Goal: Information Seeking & Learning: Understand process/instructions

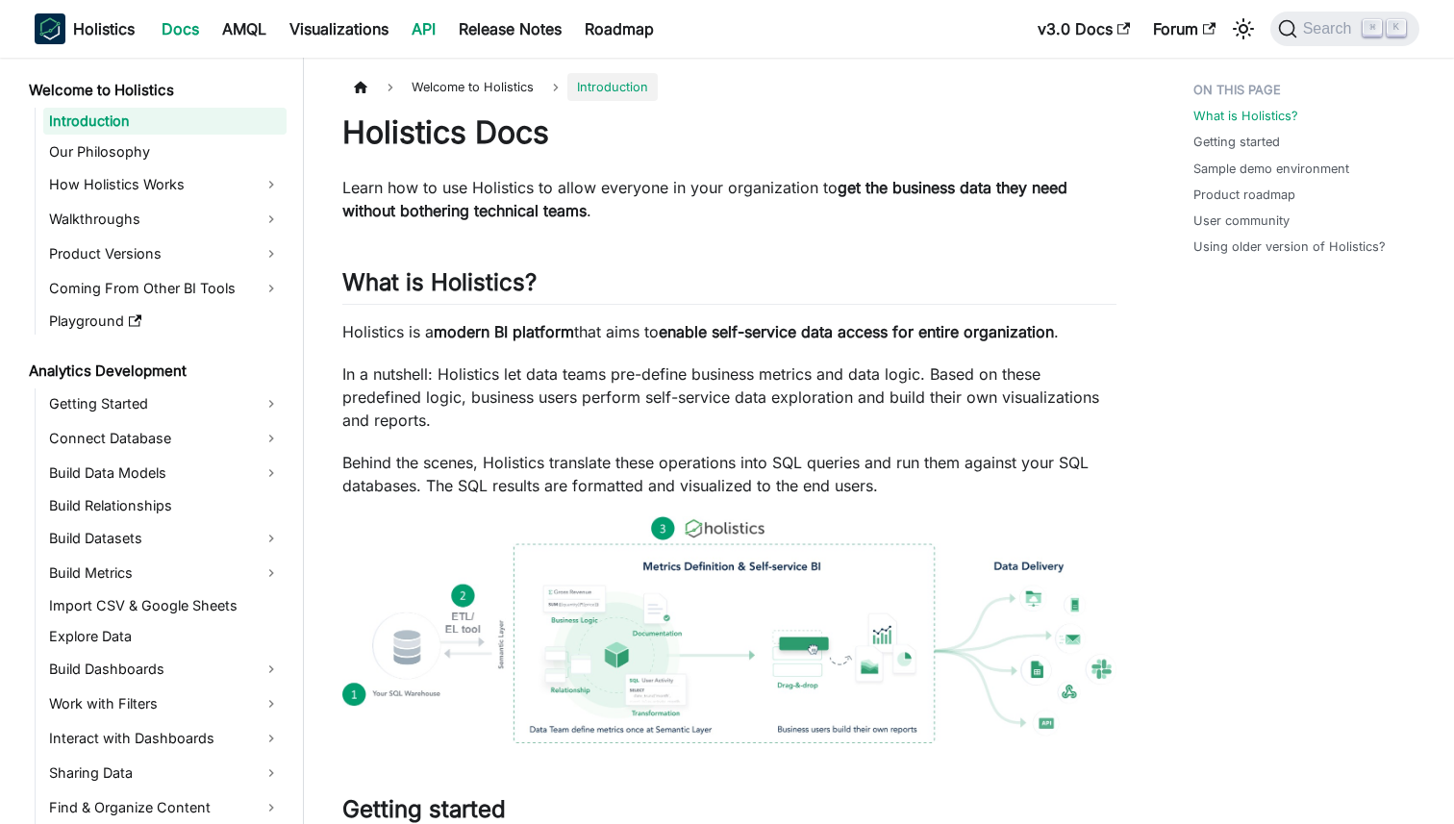
click at [421, 37] on link "API" at bounding box center [423, 28] width 47 height 31
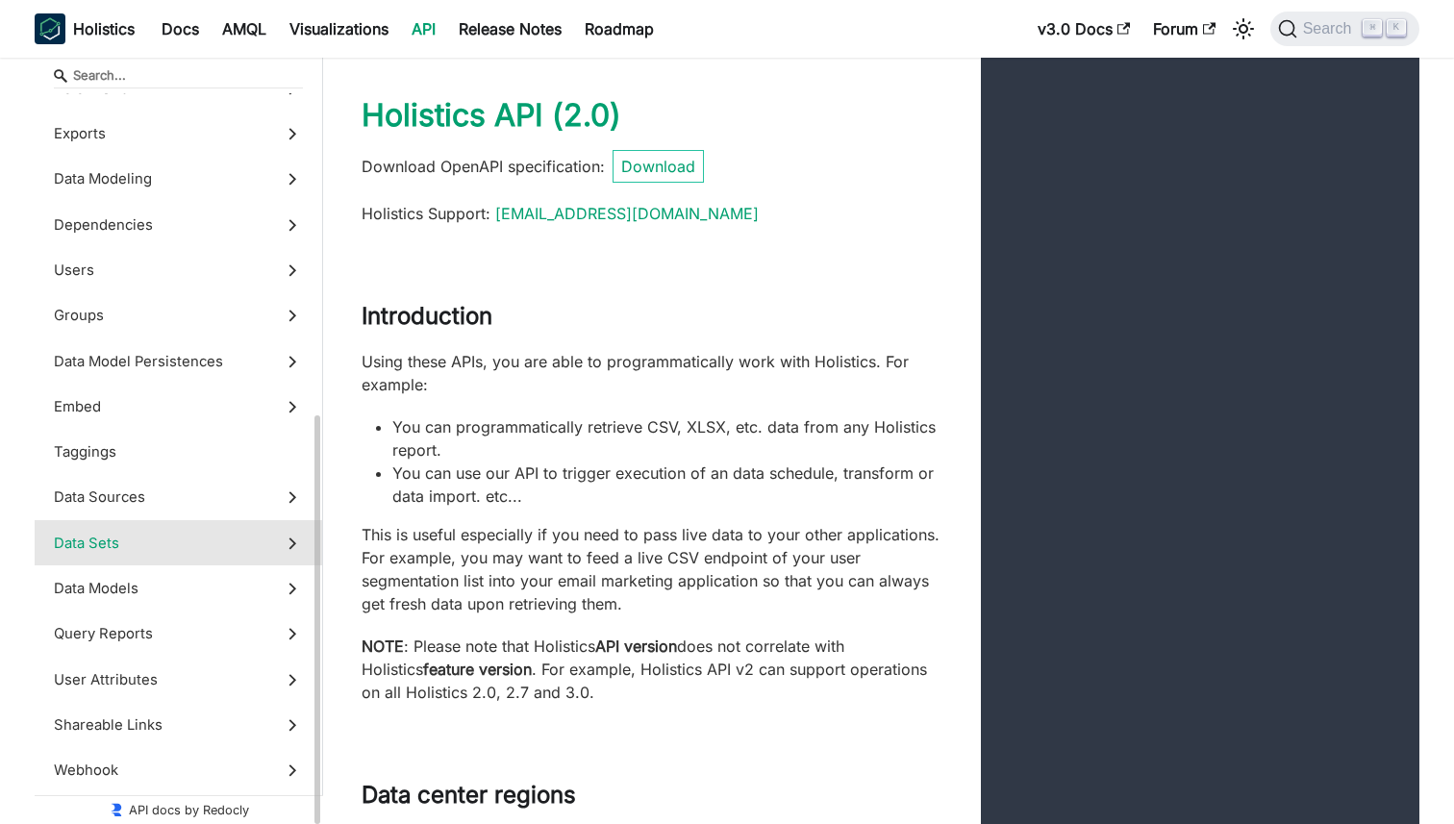
scroll to position [548, 0]
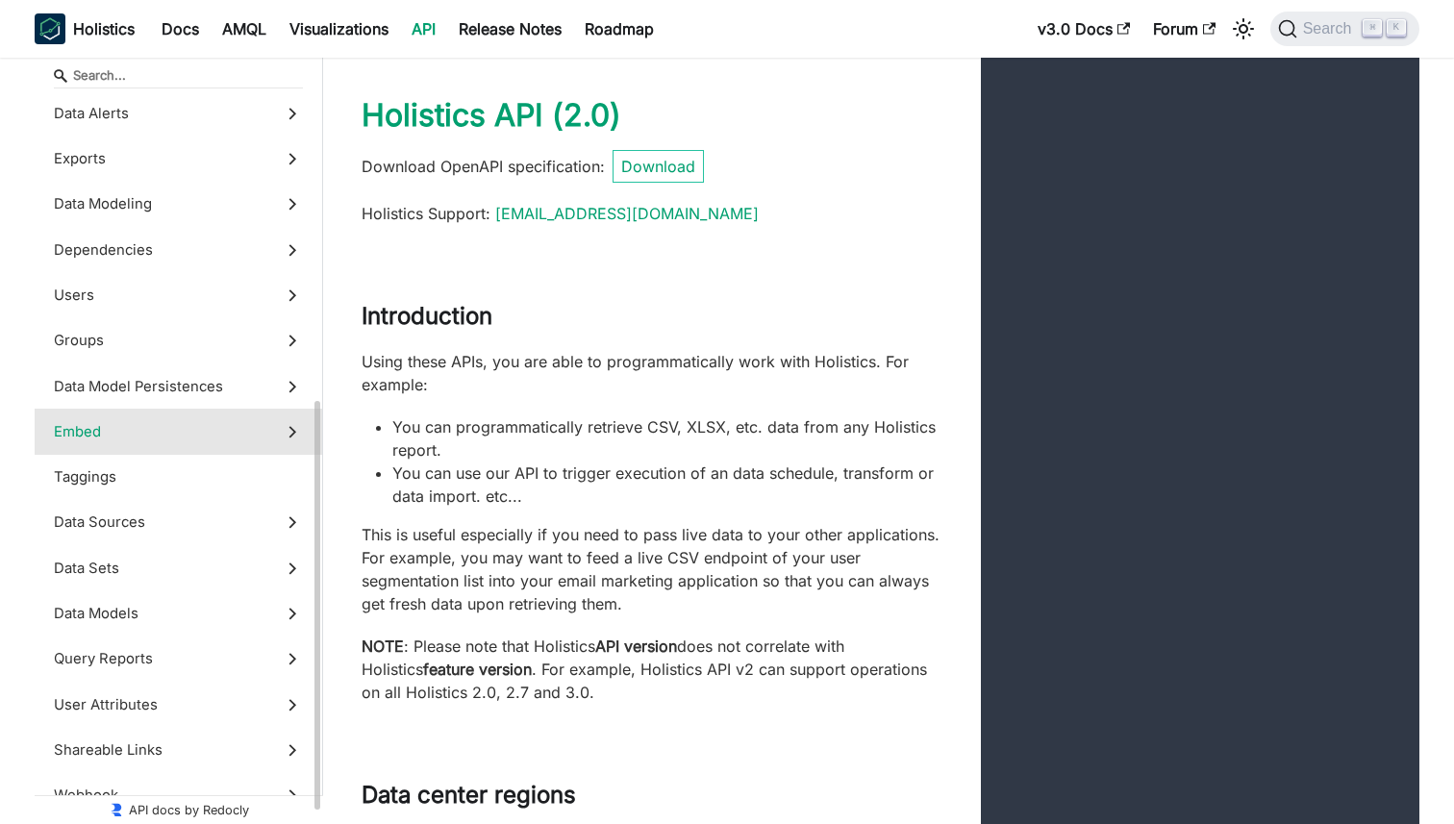
click at [162, 436] on span "Embed" at bounding box center [160, 431] width 213 height 21
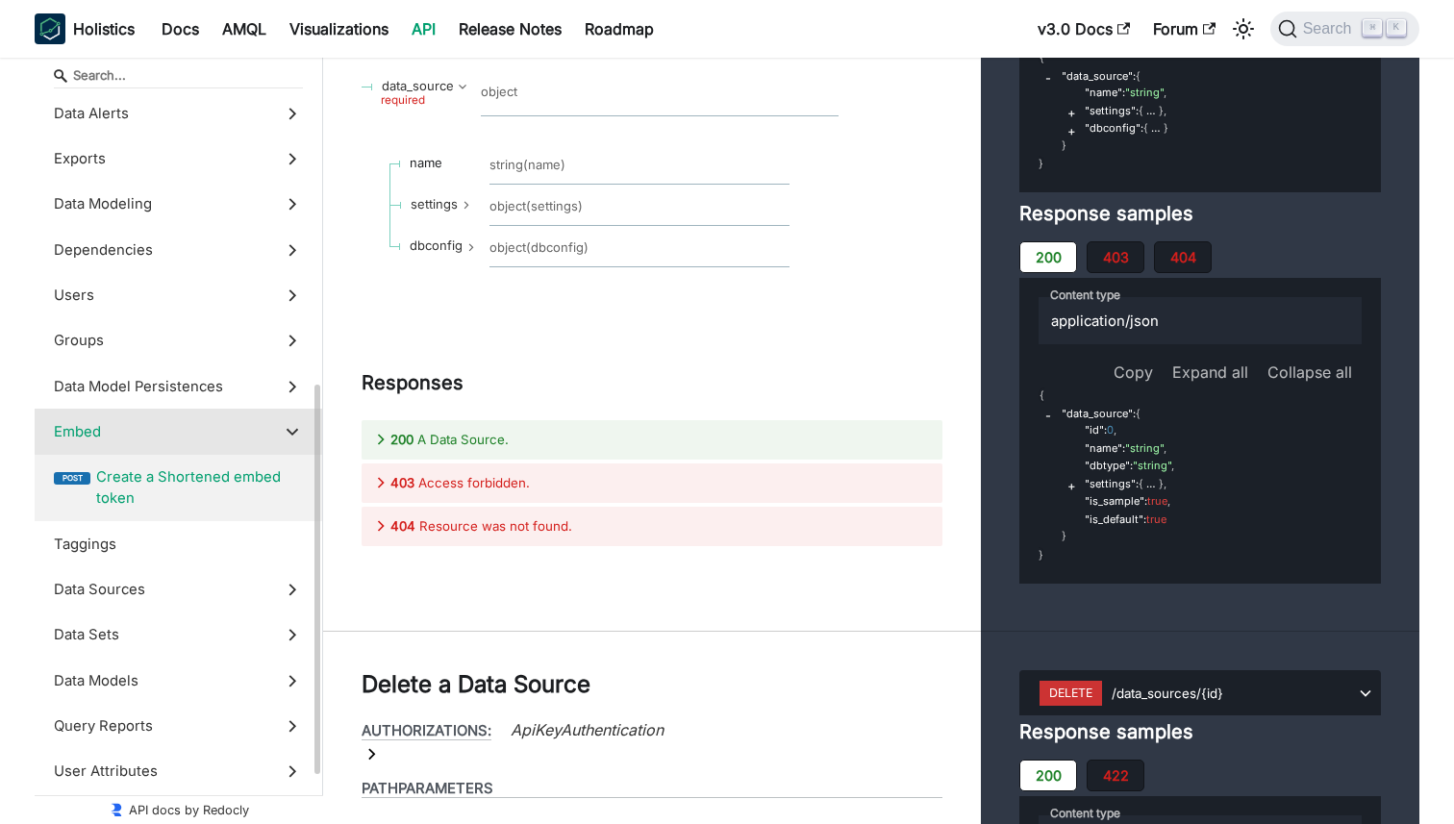
click at [174, 481] on span "Create a Shortened embed token" at bounding box center [199, 487] width 207 height 43
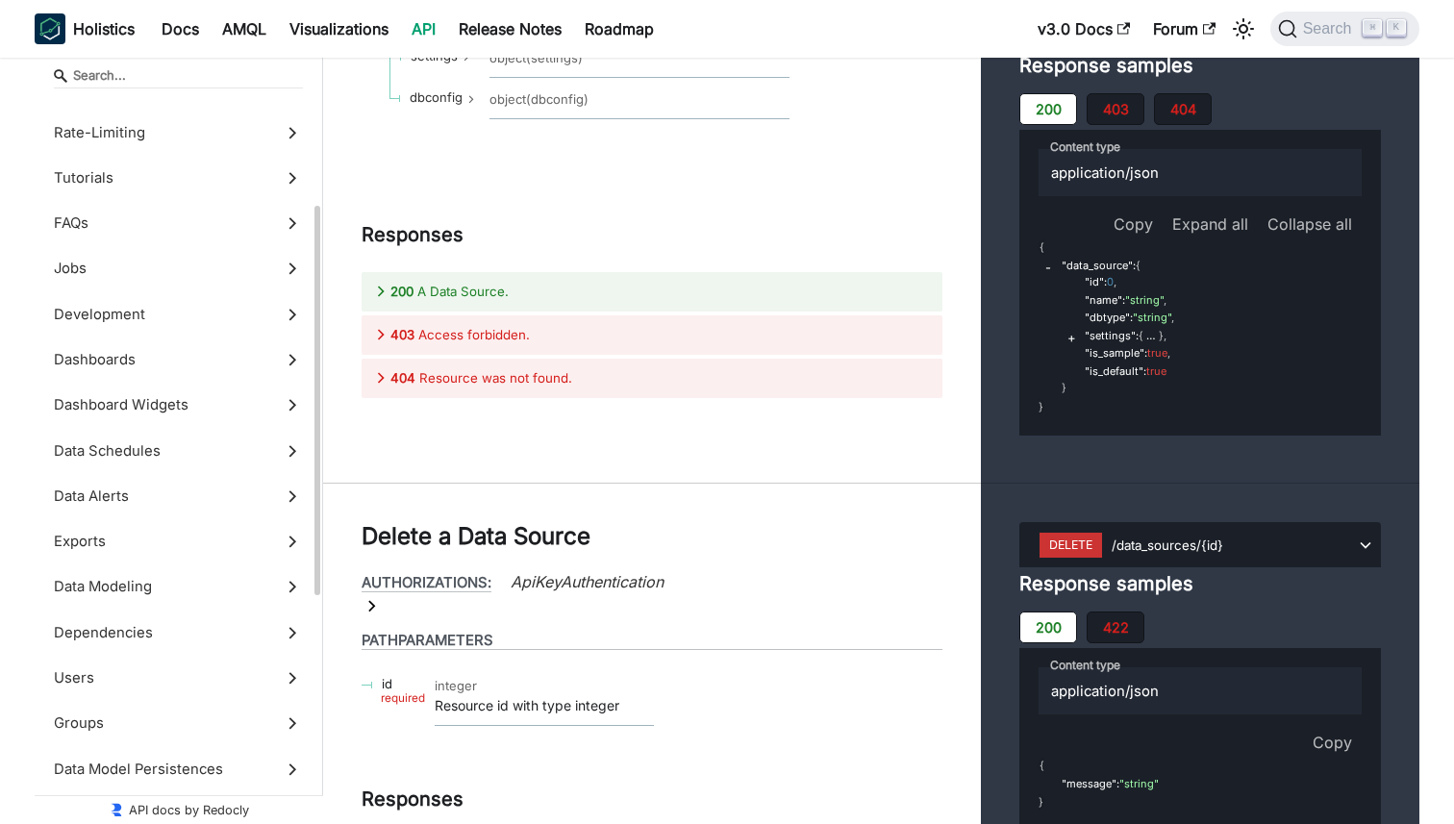
scroll to position [162, 0]
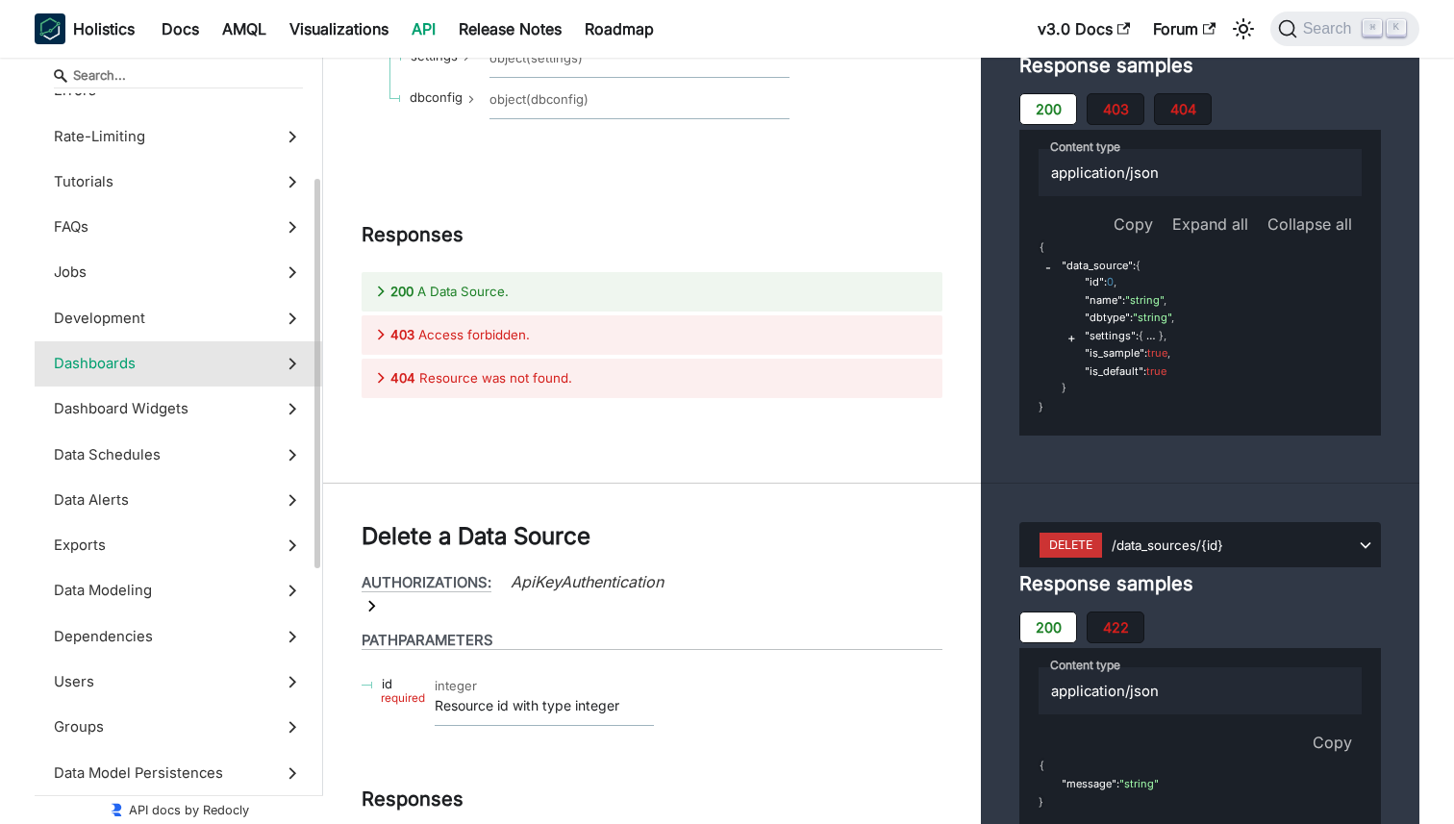
click at [141, 364] on span "Dashboards" at bounding box center [160, 363] width 213 height 21
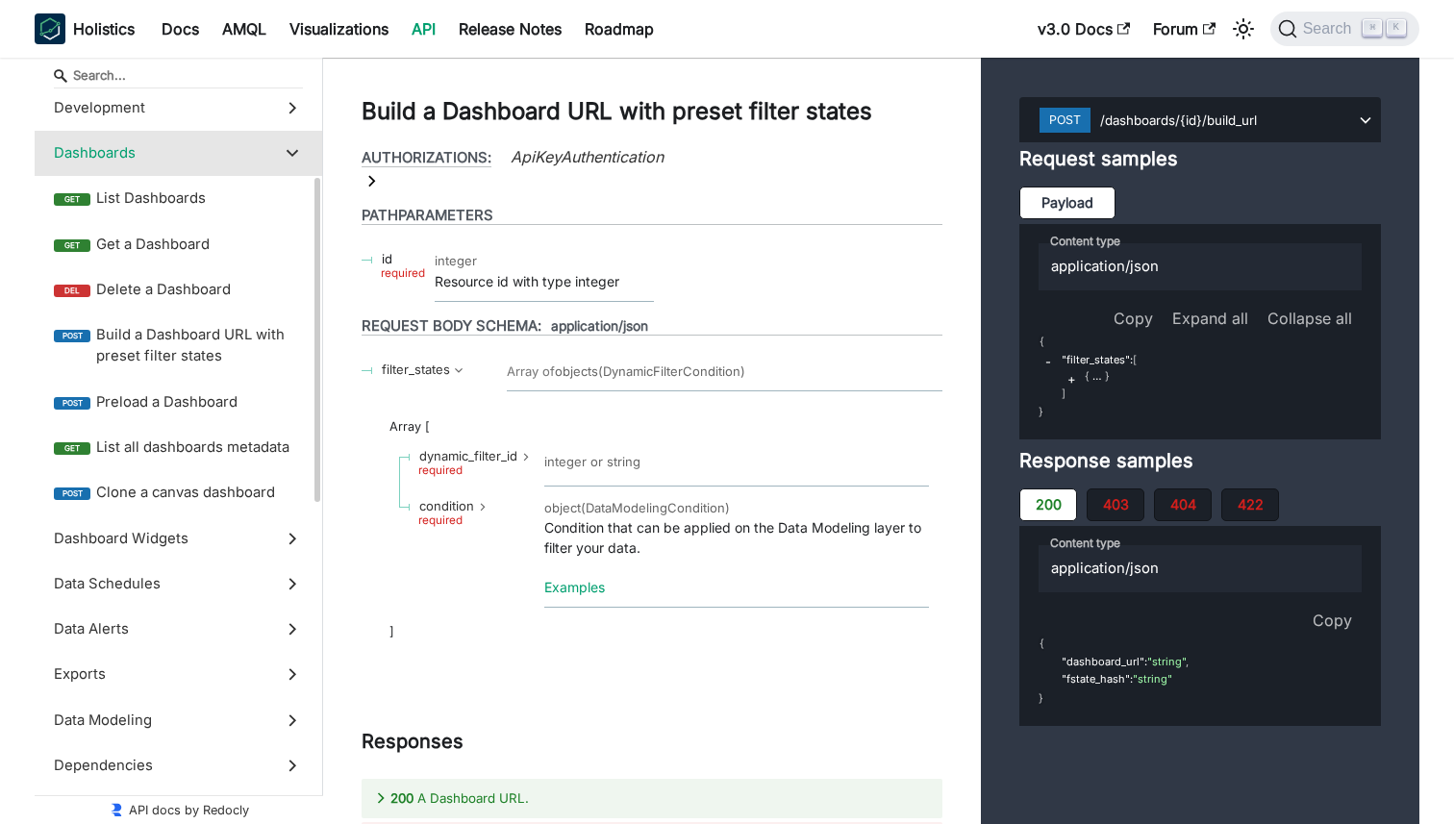
scroll to position [424, 0]
